Goal: Book appointment/travel/reservation

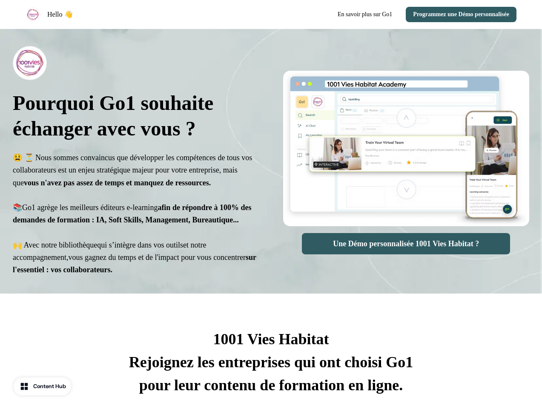
select select "**"
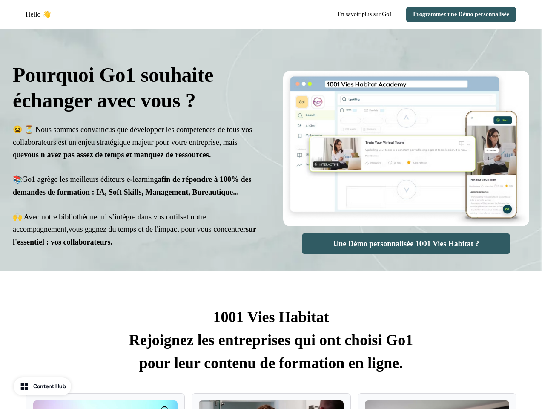
click at [271, 14] on div "Hello 👋 En savoir plus sur Go1 Programmez une Démo personnalisée" at bounding box center [271, 14] width 542 height 29
click at [146, 14] on div "Hello 👋" at bounding box center [147, 14] width 242 height 10
click at [395, 14] on div "En savoir plus sur Go1 Programmez une Démo personnalisée" at bounding box center [396, 14] width 242 height 15
click at [457, 14] on button "Programmez une Démo personnalisée" at bounding box center [461, 14] width 111 height 15
click at [271, 156] on div "Pourquoi Go1 souhaite échanger avec vous ? 😫 ⏳ Nous sommes convaincus que dével…" at bounding box center [271, 150] width 542 height 242
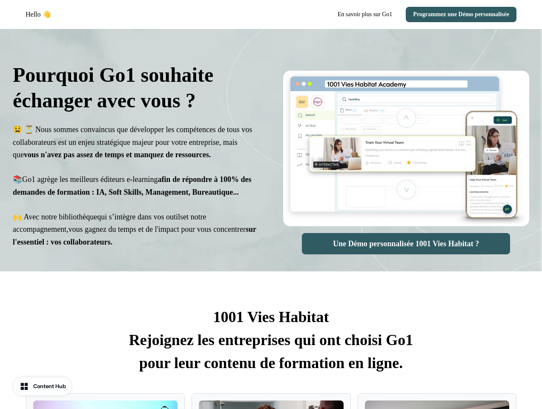
click at [136, 156] on p "😫 ⏳ Nous sommes convaincus que développer les compétences de tous vos collabora…" at bounding box center [136, 185] width 246 height 125
click at [406, 156] on img at bounding box center [406, 148] width 246 height 155
click at [406, 57] on div at bounding box center [406, 56] width 246 height 21
click at [406, 243] on button "Une Démo personnalisée 1001 Vies Habitat ?" at bounding box center [406, 243] width 208 height 21
click at [271, 346] on p "1001 Vies Habitat Rejoignez les entreprises qui ont choisi Go1 pour leur conten…" at bounding box center [271, 339] width 491 height 69
